Goal: Task Accomplishment & Management: Use online tool/utility

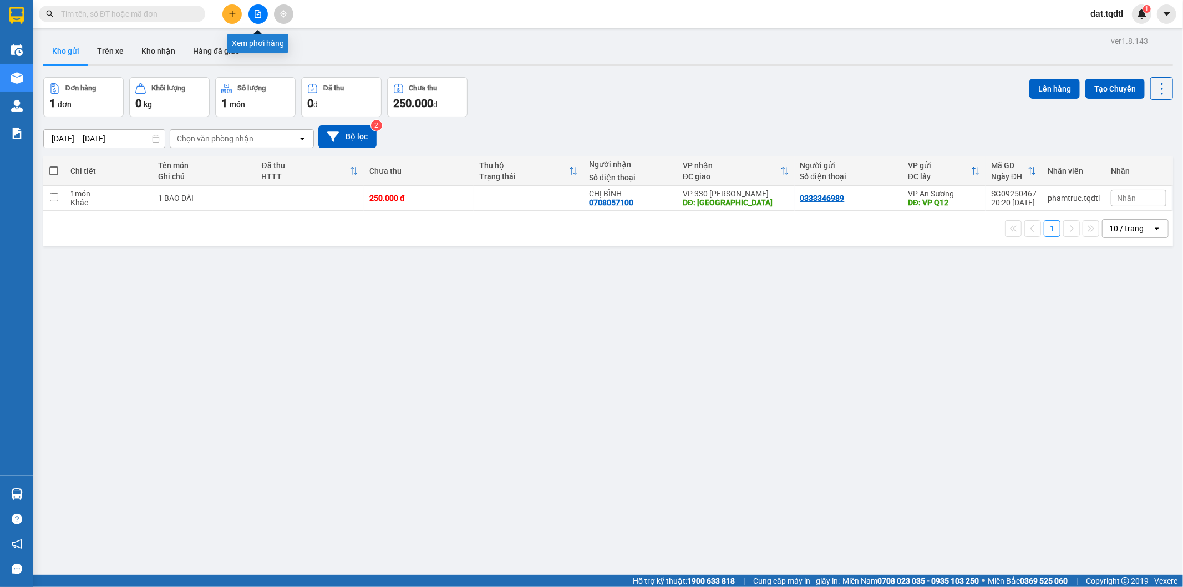
click at [256, 17] on icon "file-add" at bounding box center [258, 14] width 8 height 8
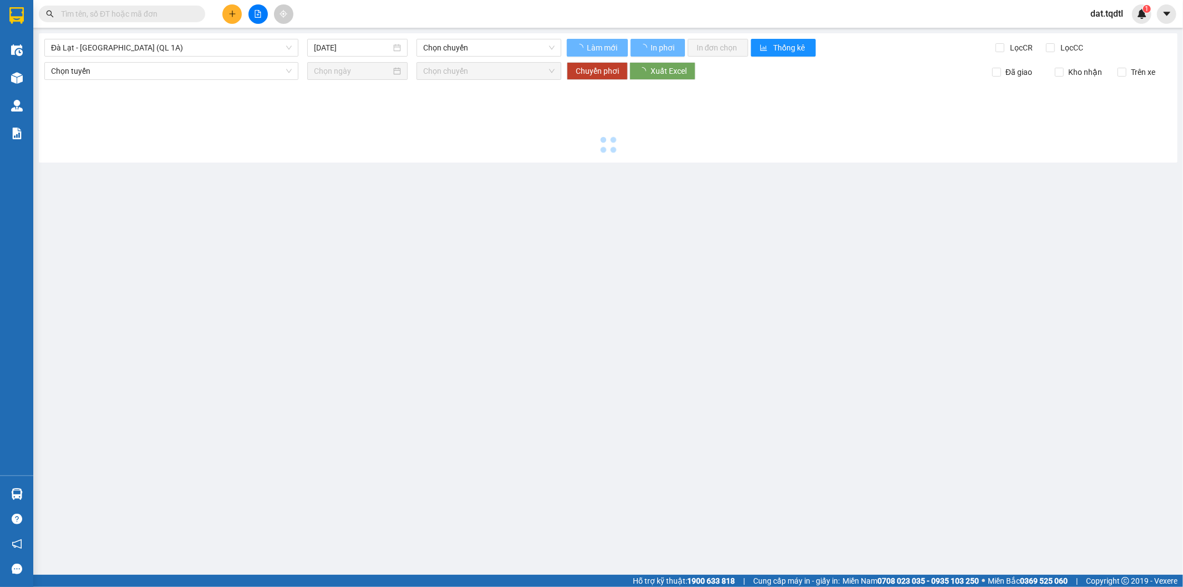
type input "13/09/2025"
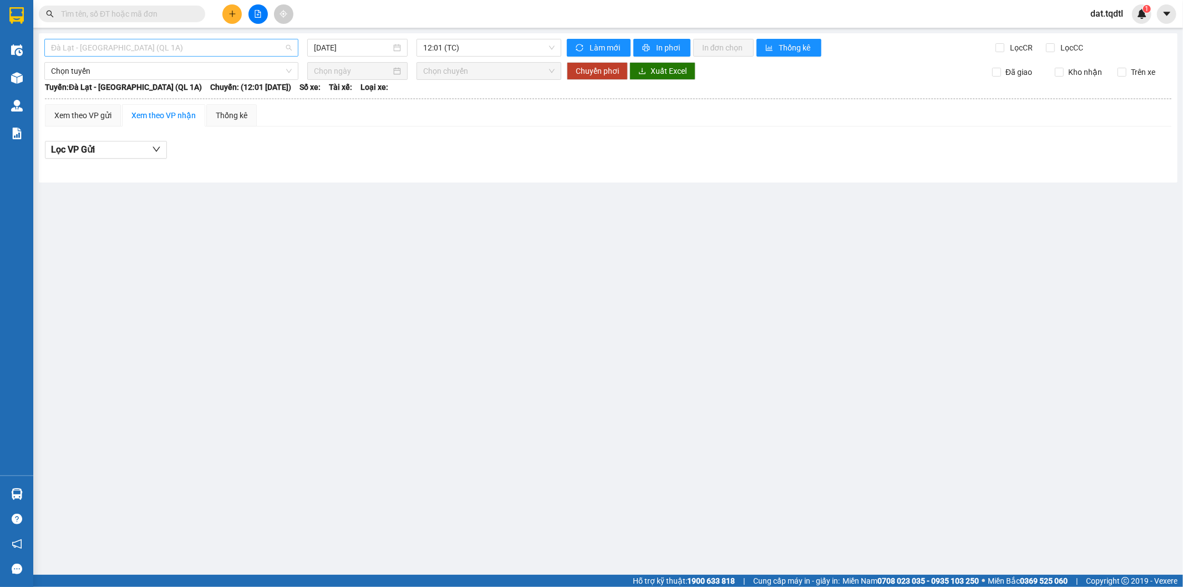
click at [276, 52] on span "Đà Lạt - Sài Gòn (QL 1A)" at bounding box center [171, 47] width 241 height 17
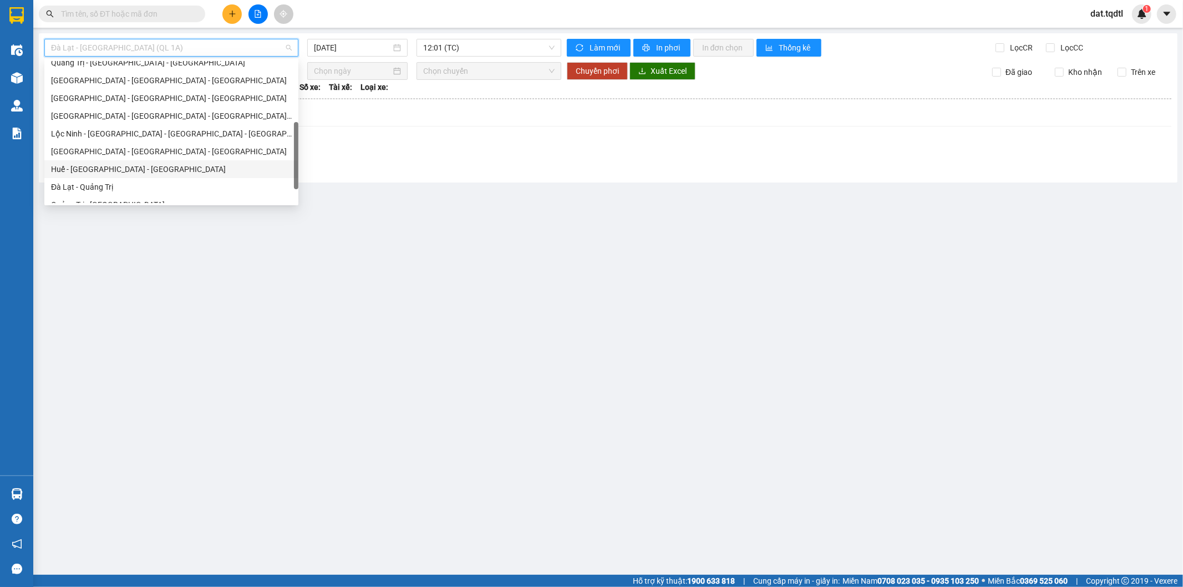
scroll to position [226, 0]
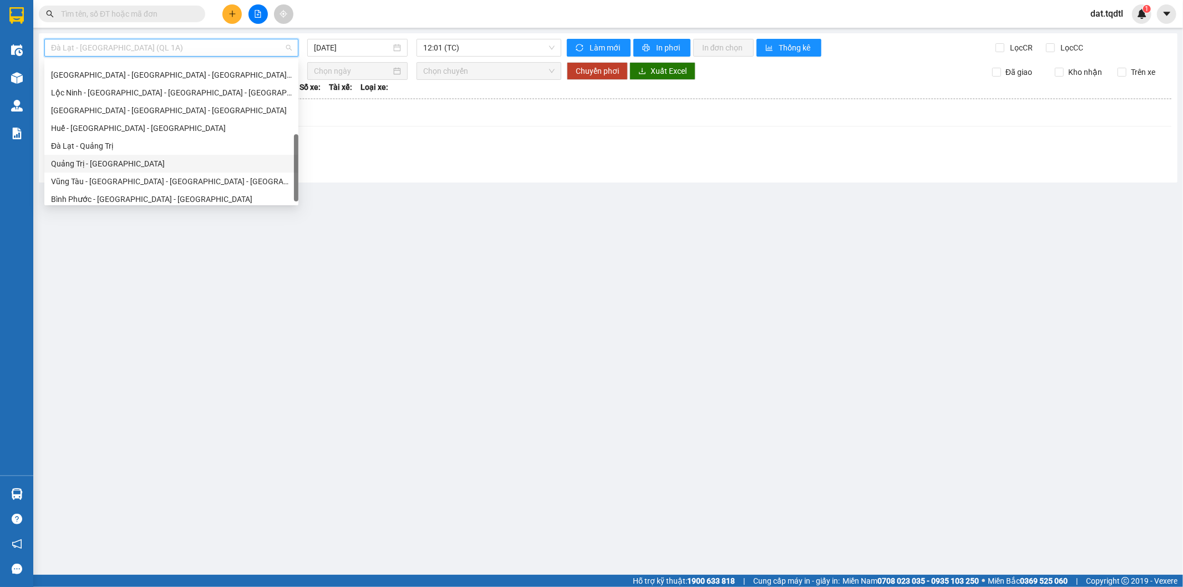
click at [137, 163] on div "Quảng Trị - Đà Lạt" at bounding box center [171, 164] width 241 height 12
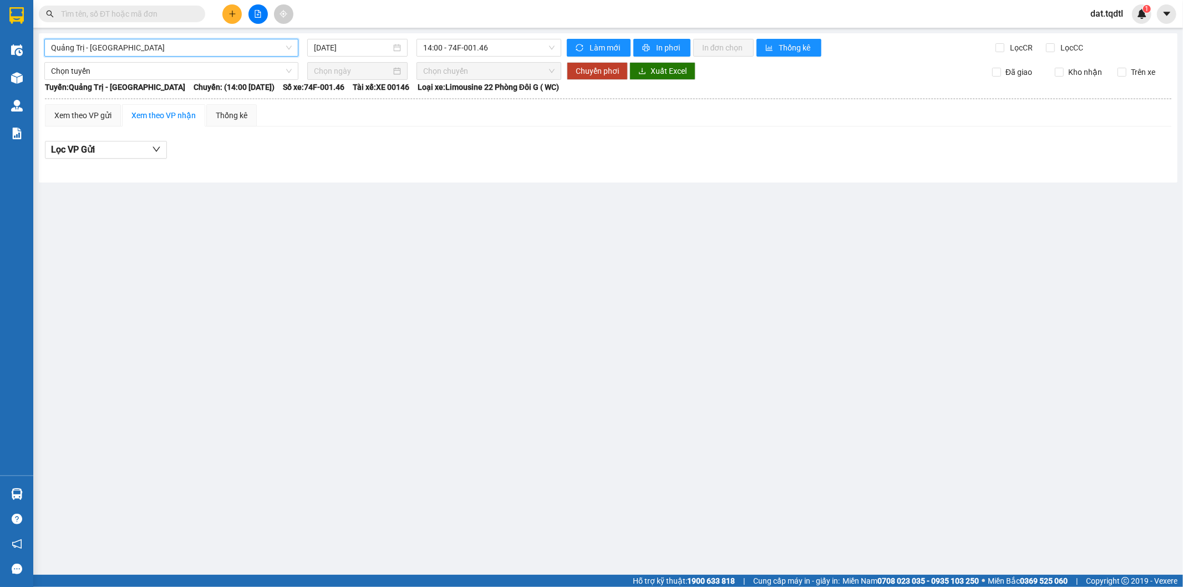
drag, startPoint x: 366, startPoint y: 51, endPoint x: 363, endPoint y: 57, distance: 6.2
click at [367, 52] on input "13/09/2025" at bounding box center [352, 48] width 77 height 12
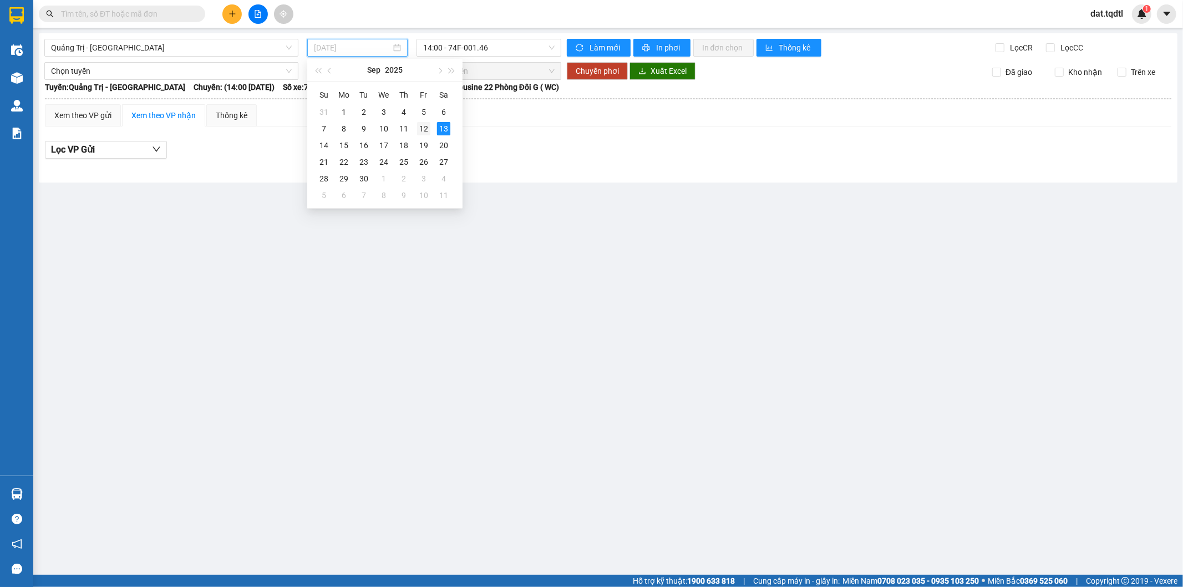
click at [424, 125] on div "12" at bounding box center [423, 128] width 13 height 13
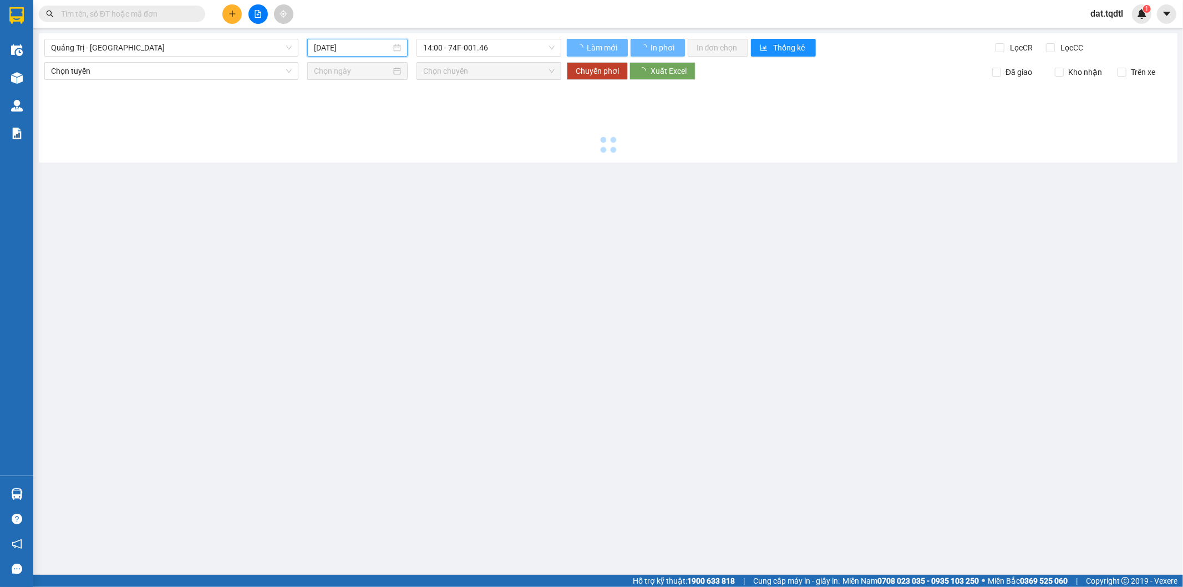
type input "12/09/2025"
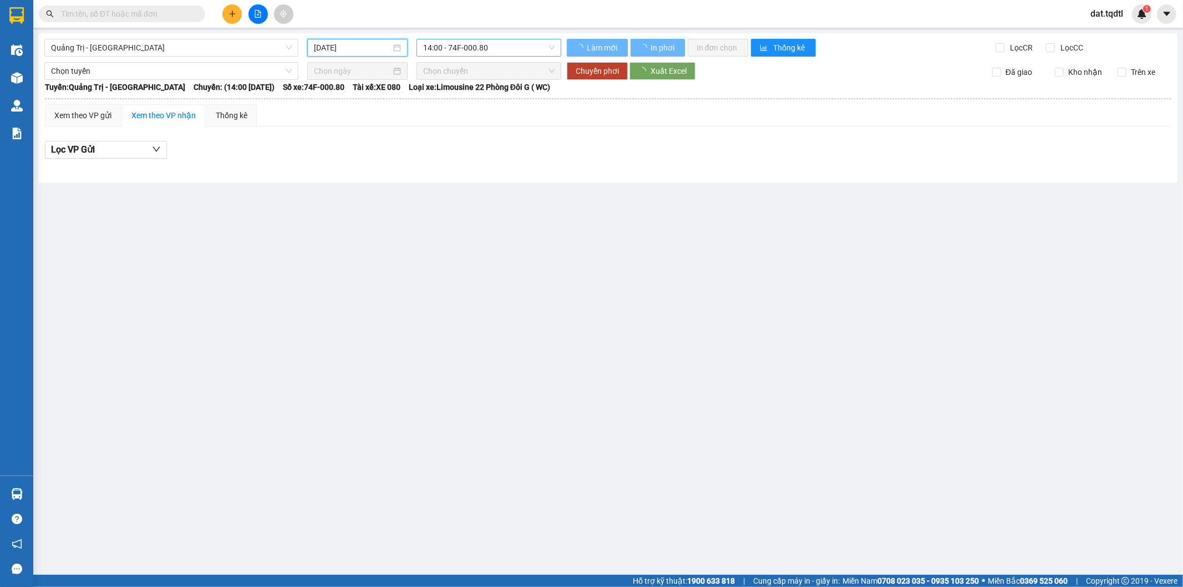
click at [501, 53] on span "14:00 - 74F-000.80" at bounding box center [488, 47] width 131 height 17
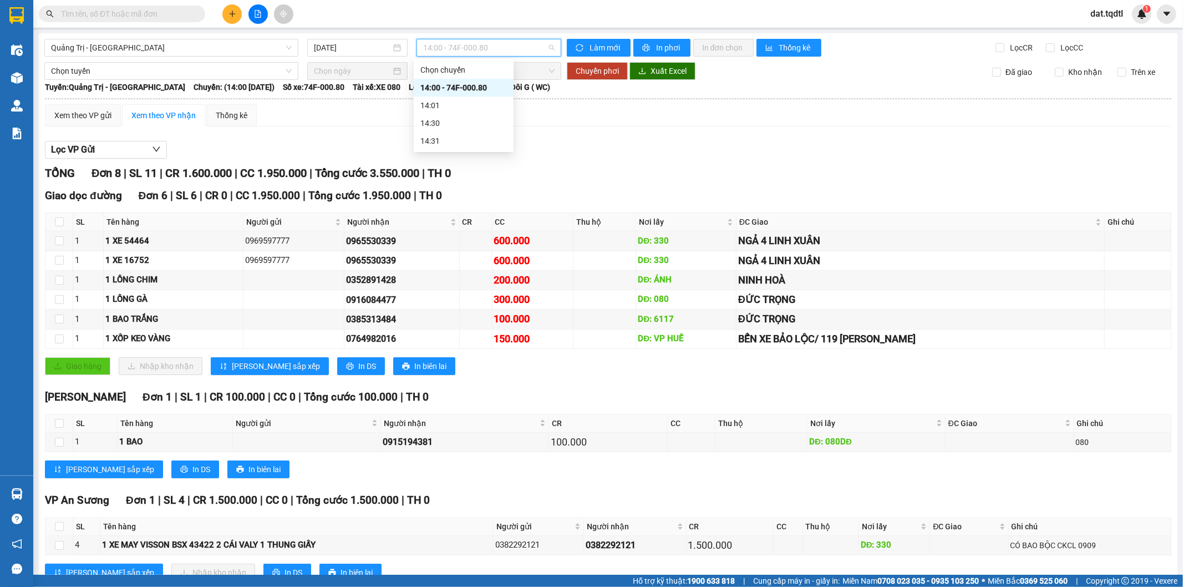
click at [494, 83] on div "14:00 - 74F-000.80" at bounding box center [464, 88] width 87 height 12
click at [248, 50] on span "Quảng Trị - Đà Lạt" at bounding box center [171, 47] width 241 height 17
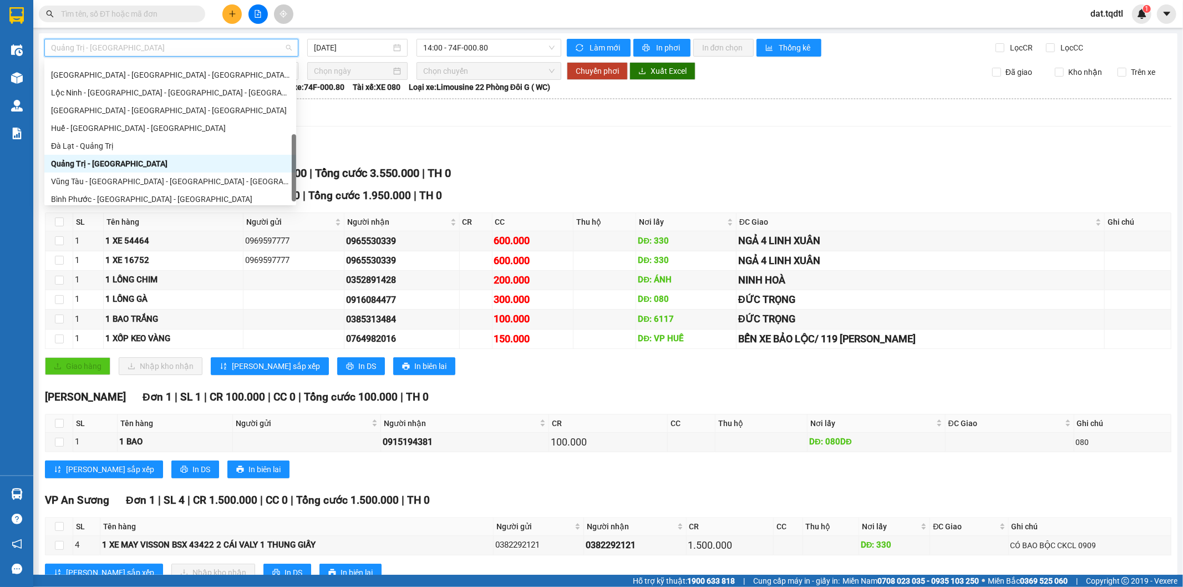
click at [153, 155] on div "Quảng Trị - Đà Lạt" at bounding box center [170, 164] width 252 height 18
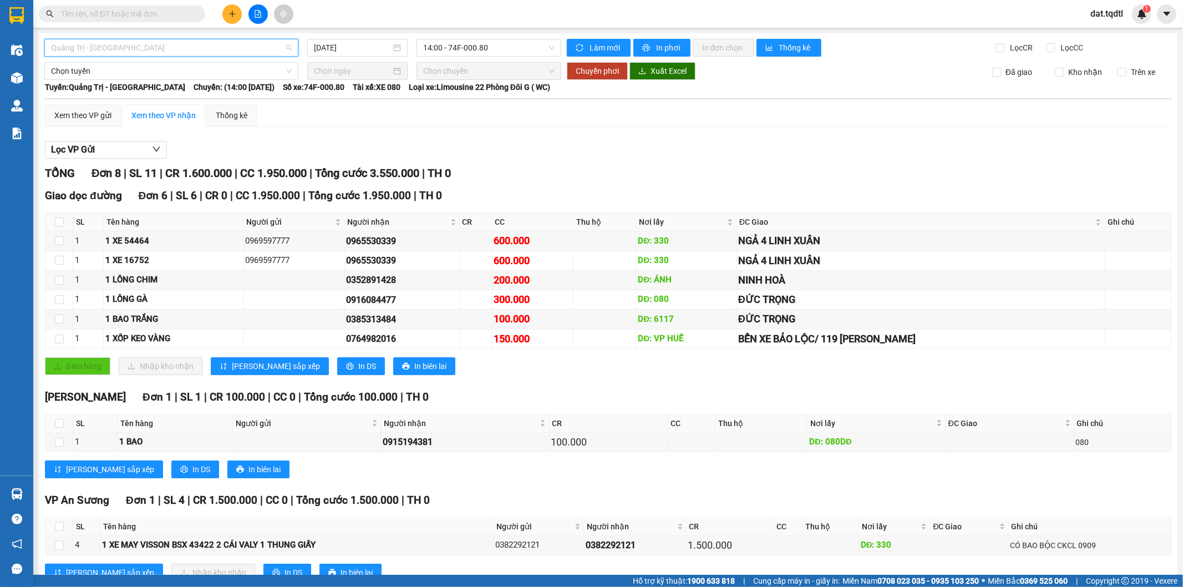
click at [153, 53] on span "Quảng Trị - Đà Lạt" at bounding box center [171, 47] width 241 height 17
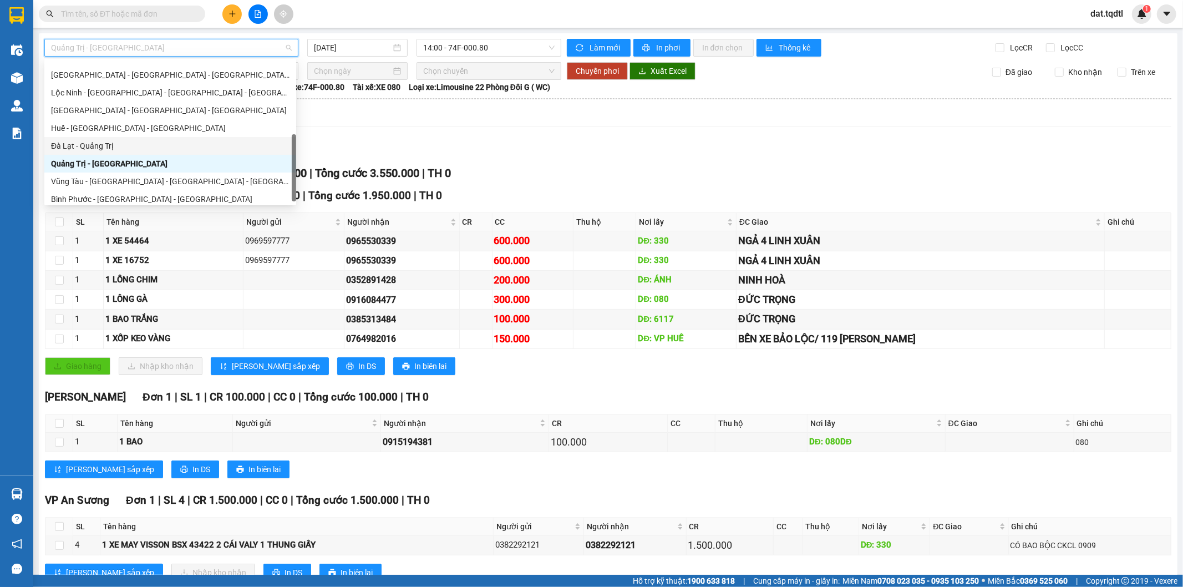
click at [134, 143] on div "Đà Lạt - Quảng Trị" at bounding box center [170, 146] width 239 height 12
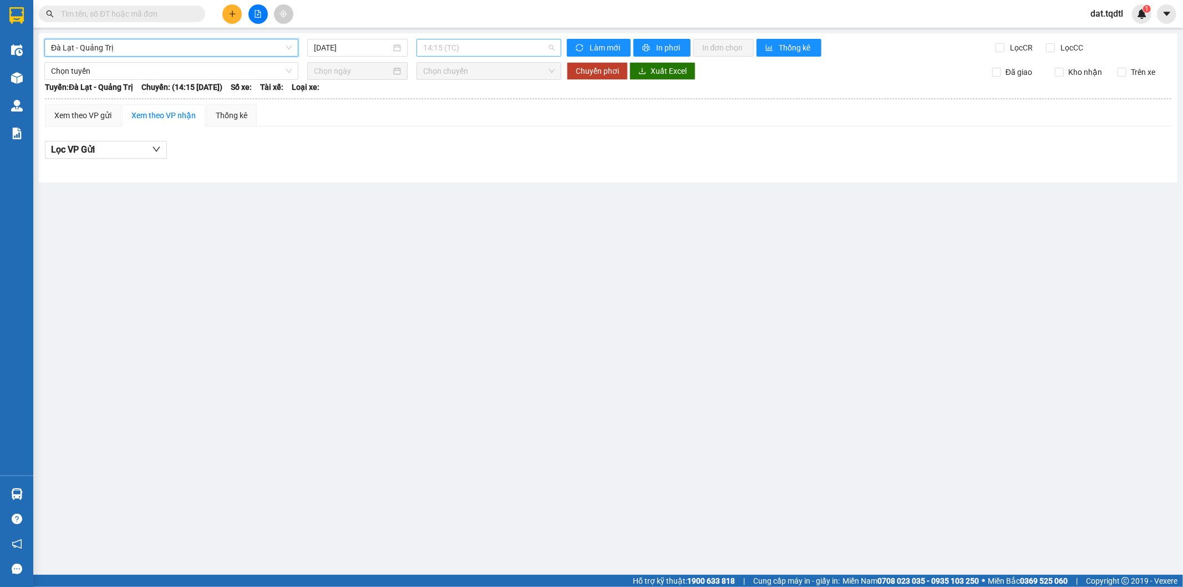
click at [468, 45] on span "14:15 (TC)" at bounding box center [488, 47] width 131 height 17
click at [383, 52] on input "13/09/2025" at bounding box center [352, 48] width 77 height 12
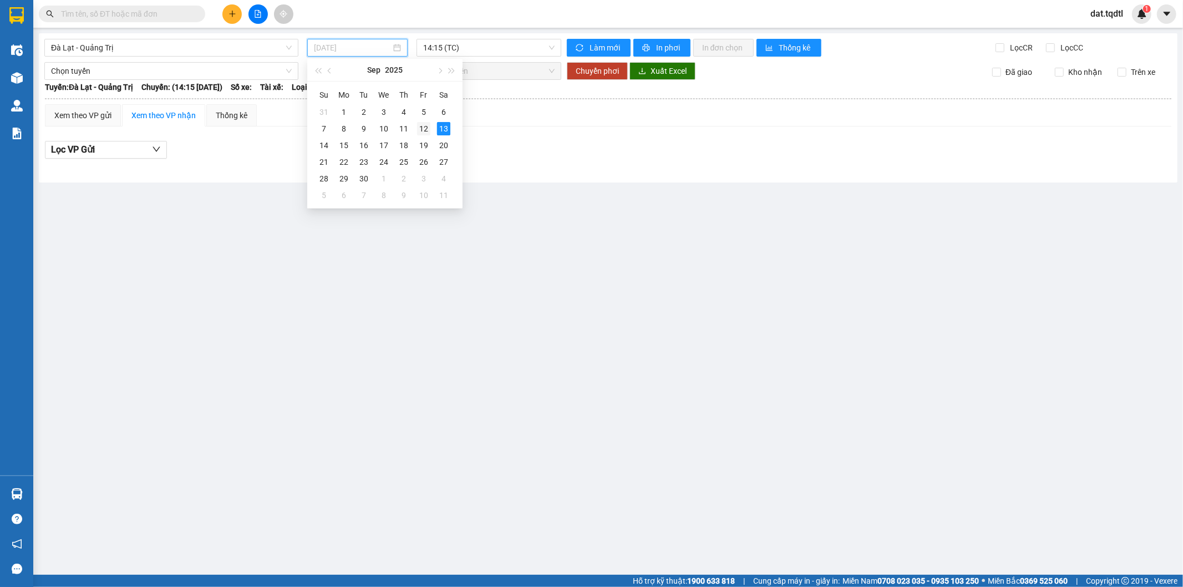
click at [421, 126] on div "12" at bounding box center [423, 128] width 13 height 13
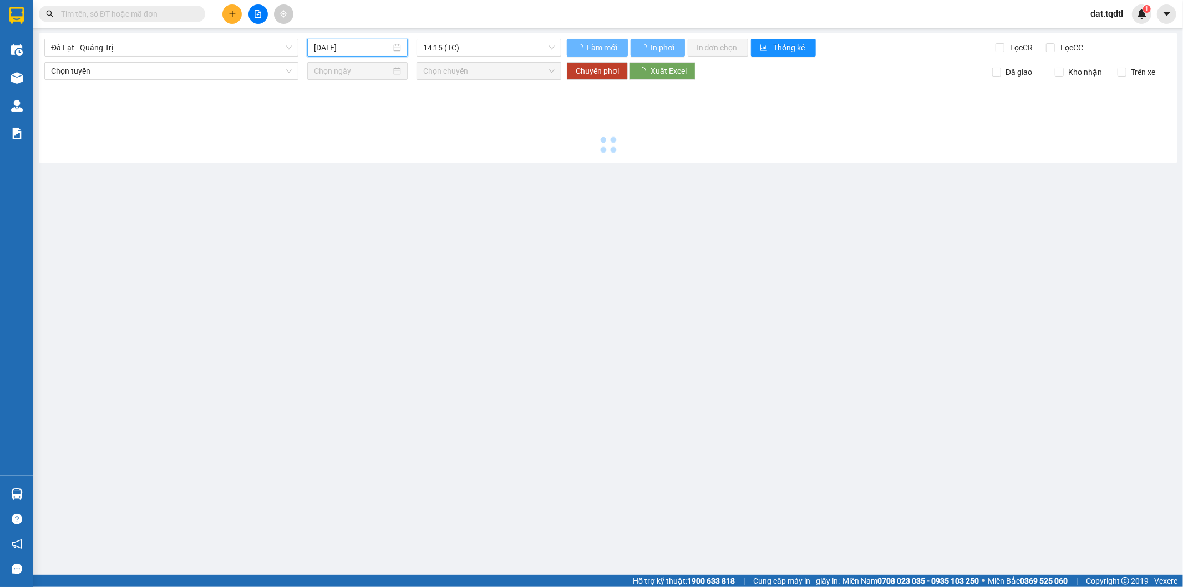
type input "12/09/2025"
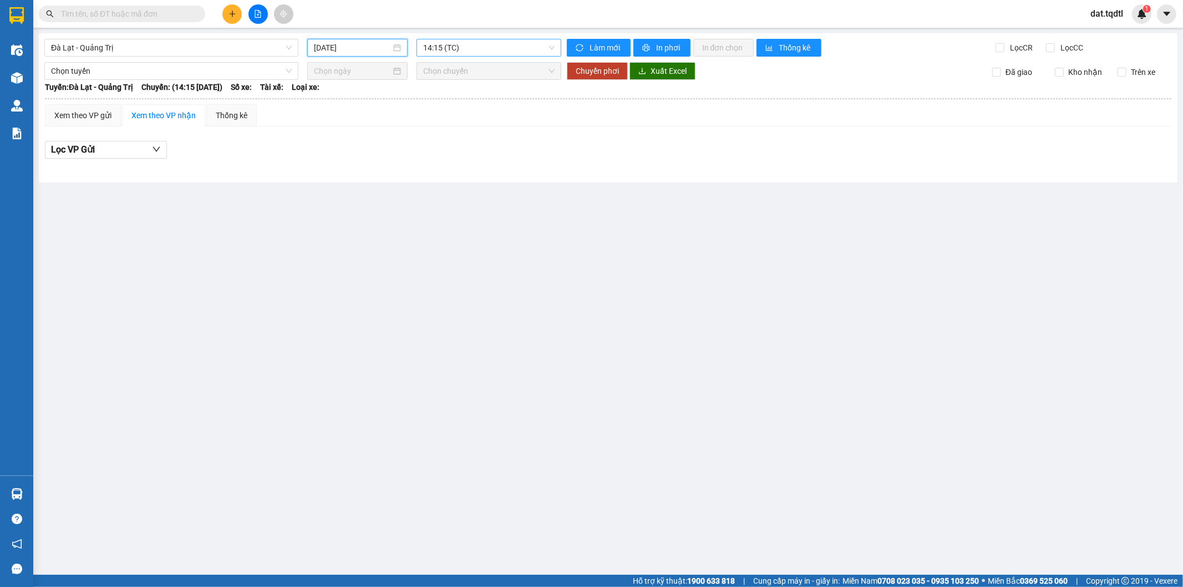
click at [483, 51] on span "14:15 (TC)" at bounding box center [488, 47] width 131 height 17
click at [482, 108] on div "14:30 - 74F-001.46" at bounding box center [466, 105] width 87 height 12
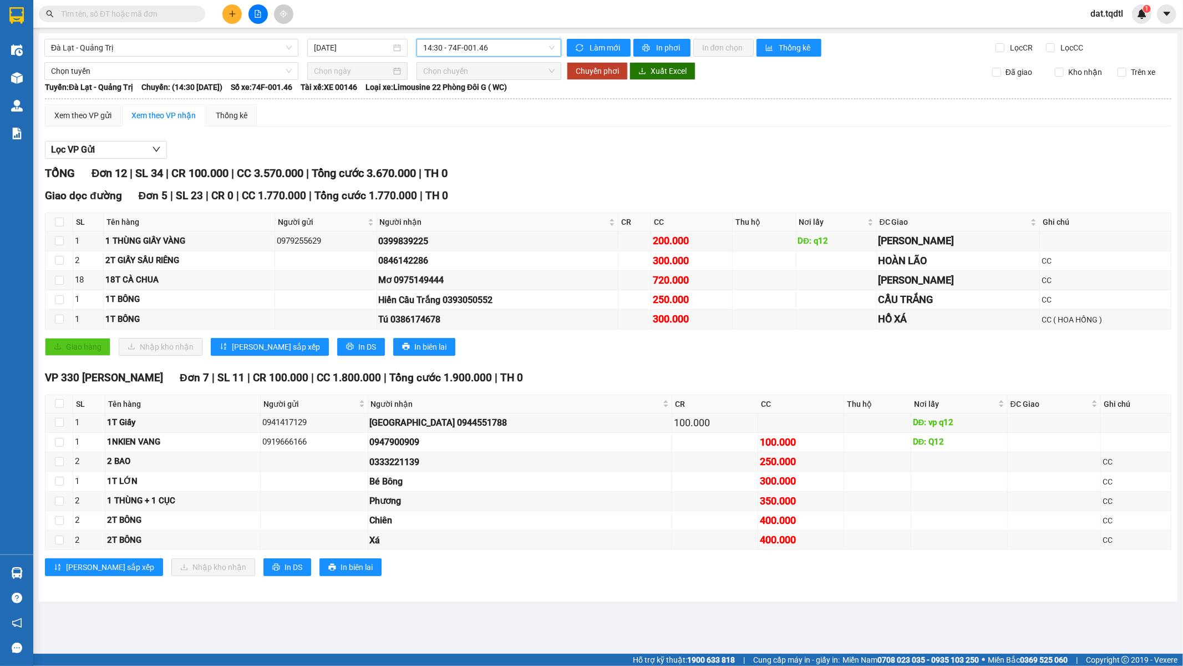
click at [918, 58] on div "Đà Lạt - Quảng Trị 12/09/2025 14:30 14:30 - 74F-001.46 Làm mới In phơi In đơn c…" at bounding box center [608, 317] width 1139 height 568
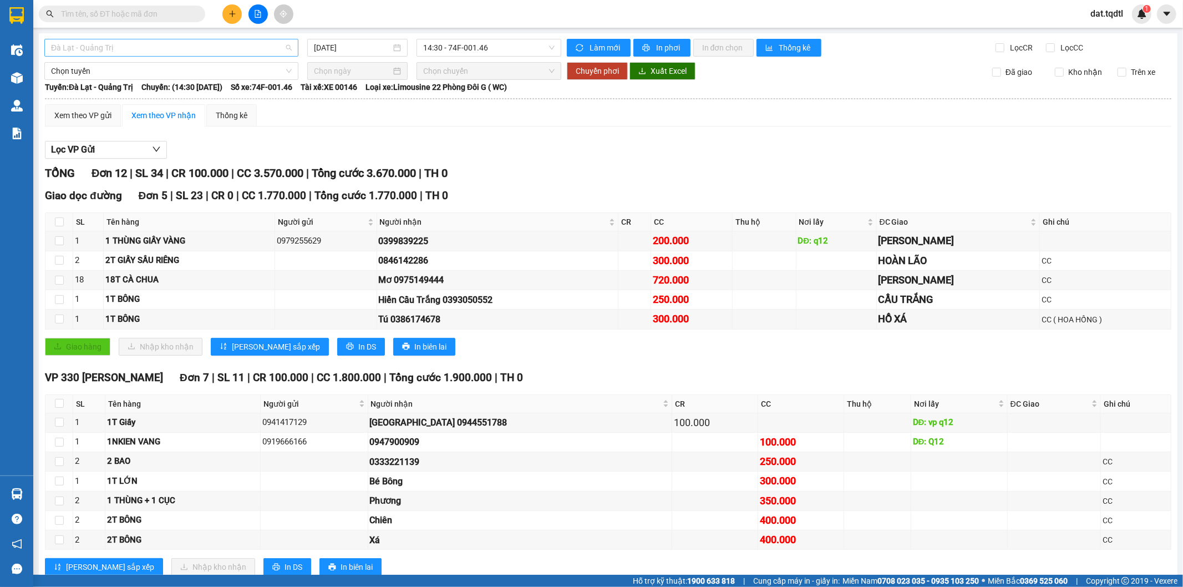
click at [247, 47] on span "Đà Lạt - Quảng Trị" at bounding box center [171, 47] width 241 height 17
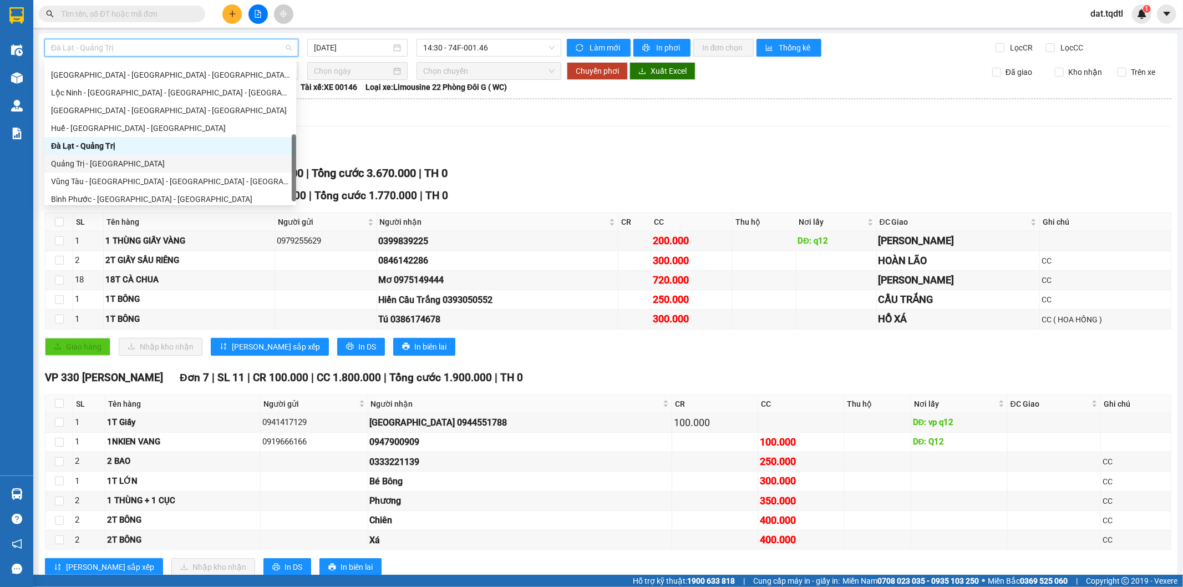
click at [82, 163] on div "Quảng Trị - Đà Lạt" at bounding box center [170, 164] width 239 height 12
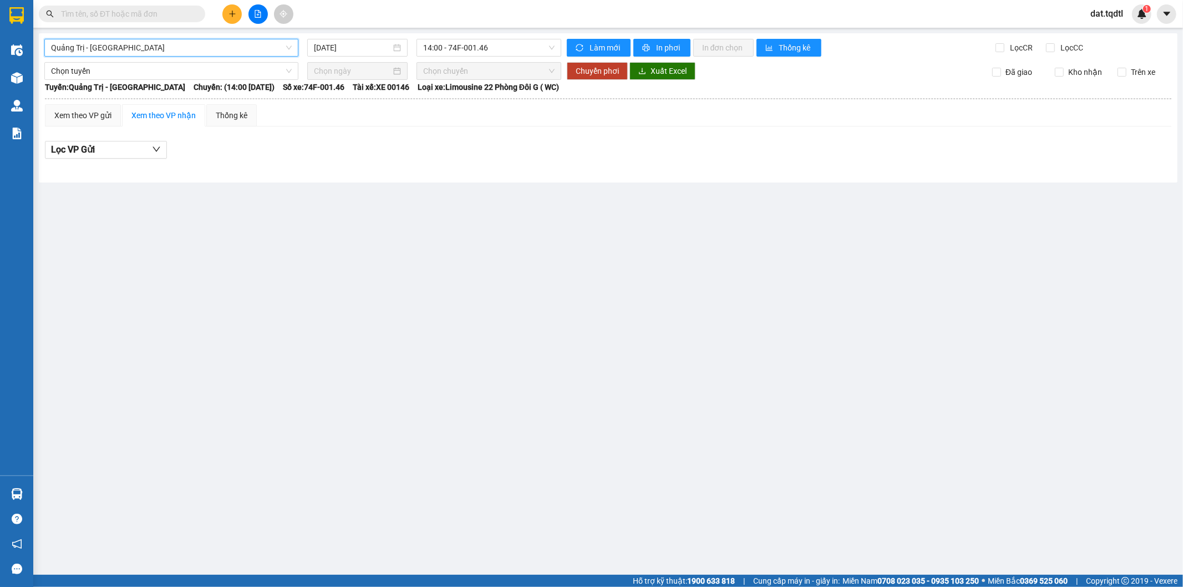
drag, startPoint x: 369, startPoint y: 45, endPoint x: 358, endPoint y: 70, distance: 26.8
click at [370, 45] on input "13/09/2025" at bounding box center [352, 48] width 77 height 12
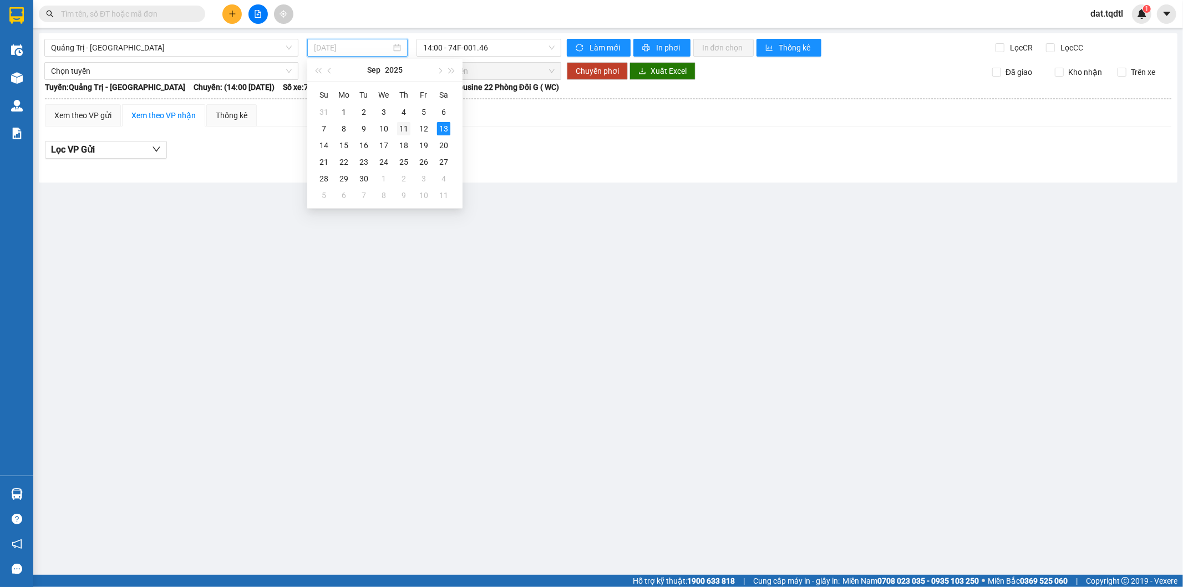
click at [399, 131] on div "11" at bounding box center [403, 128] width 13 height 13
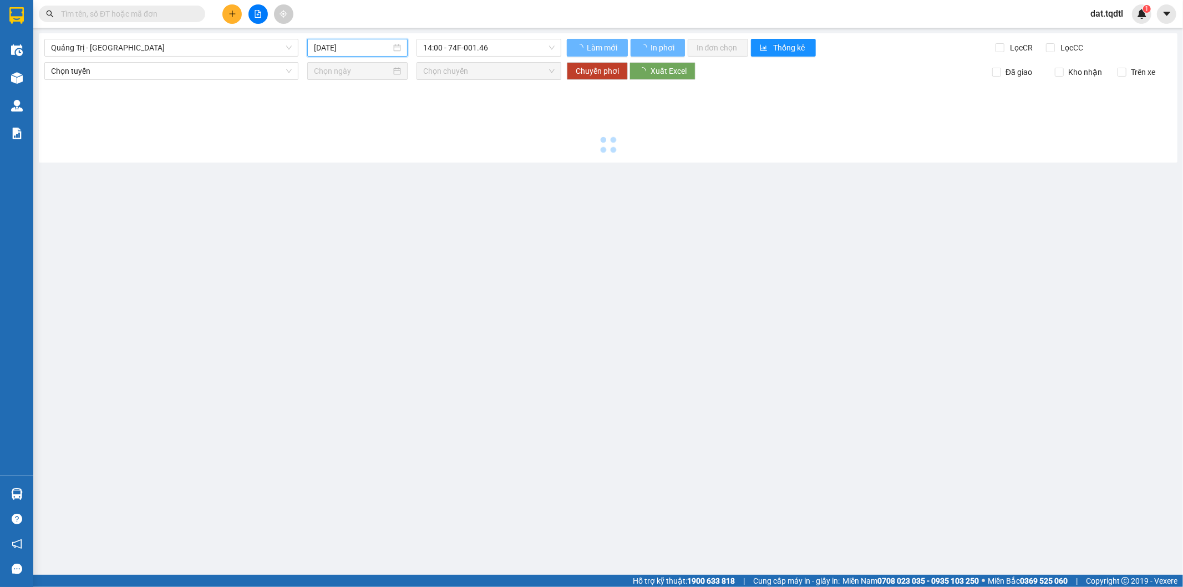
type input "11/09/2025"
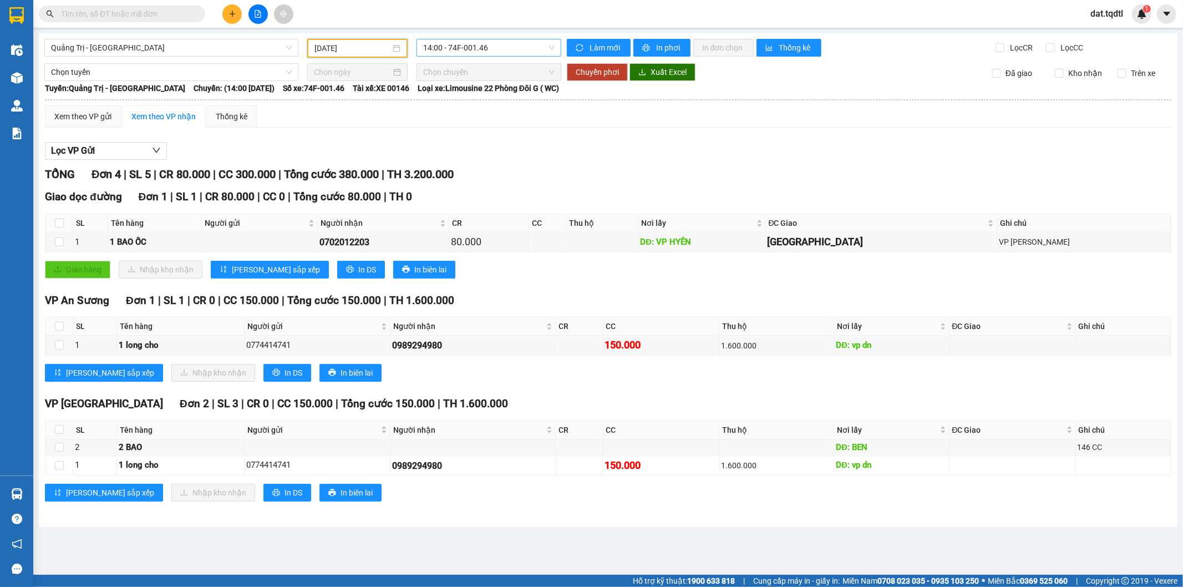
click at [479, 48] on span "14:00 - 74F-001.46" at bounding box center [488, 47] width 131 height 17
